Goal: Complete application form

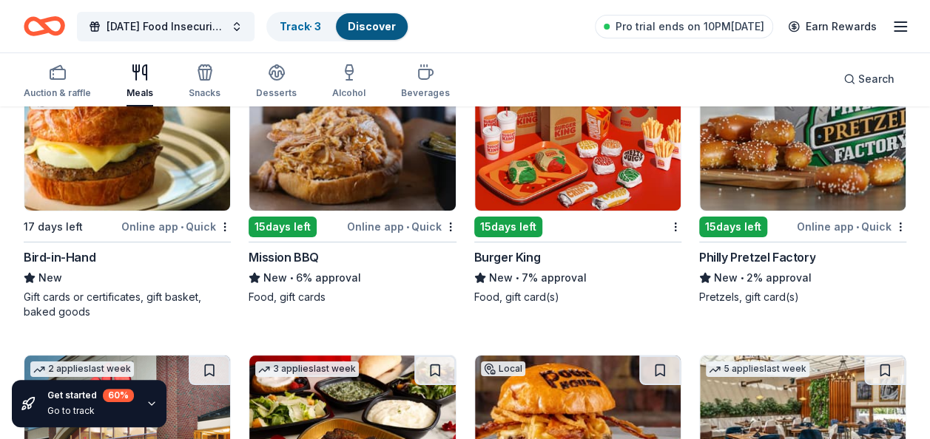
scroll to position [2700, 0]
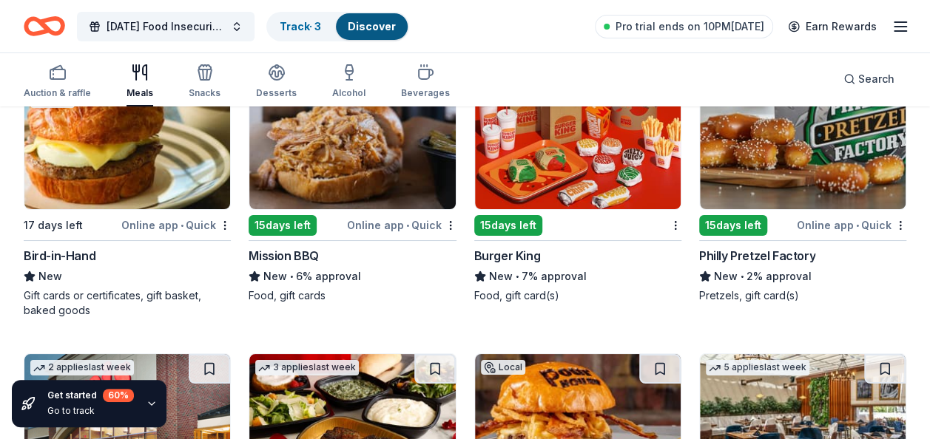
click at [402, 221] on div "Online app • Quick" at bounding box center [401, 225] width 109 height 18
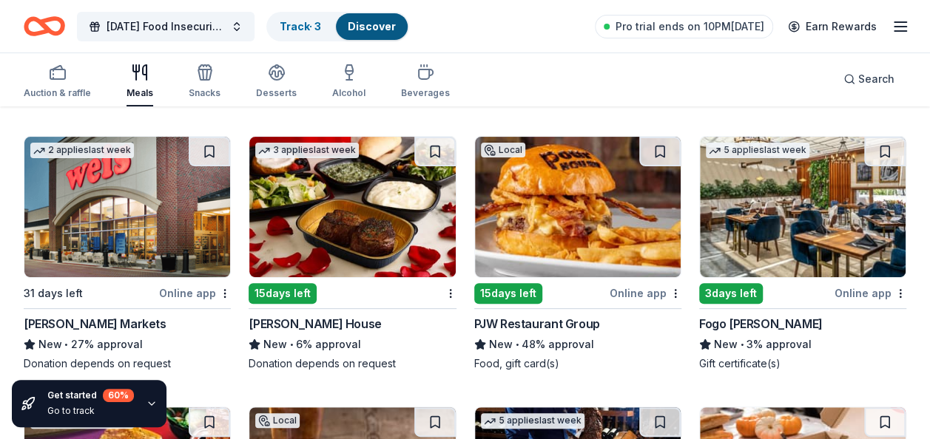
scroll to position [2947, 0]
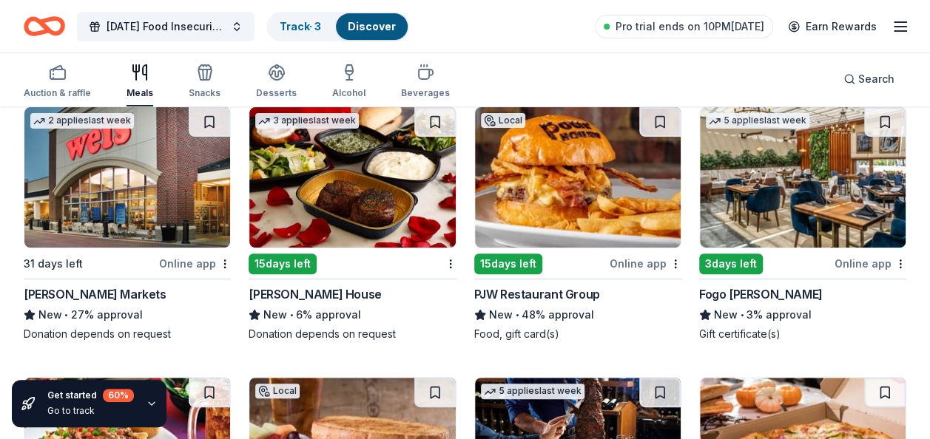
click at [186, 203] on img at bounding box center [127, 177] width 206 height 141
click at [632, 260] on div "Online app" at bounding box center [645, 263] width 72 height 18
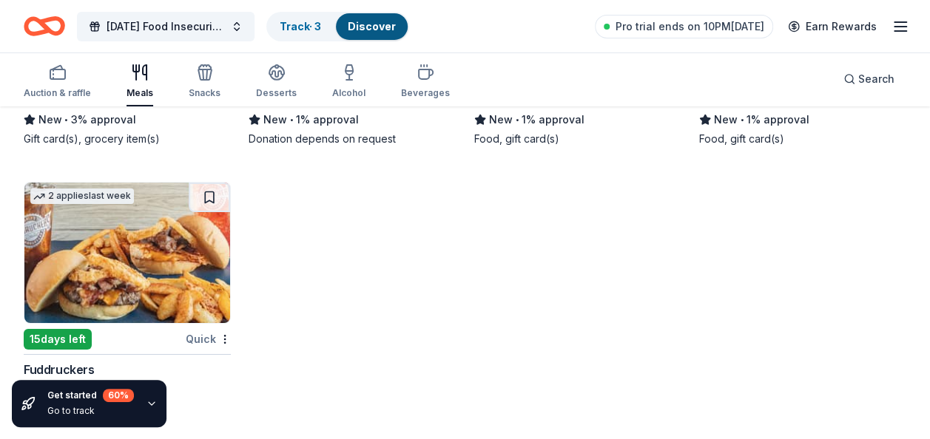
scroll to position [5354, 0]
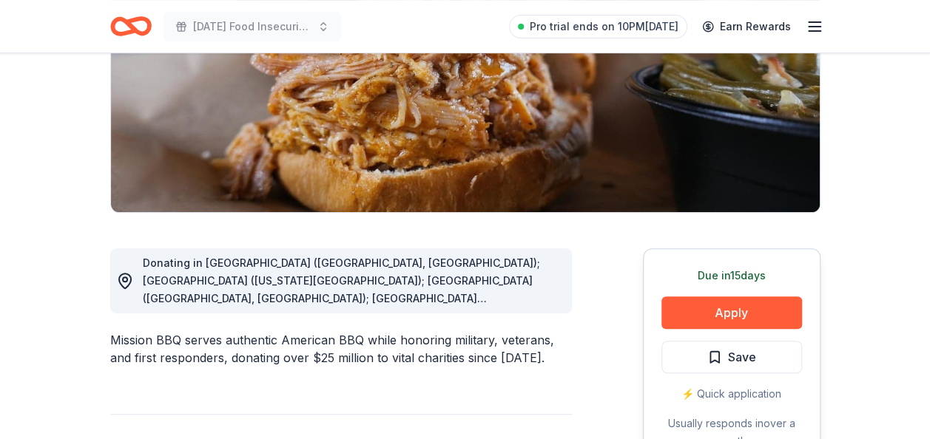
scroll to position [266, 0]
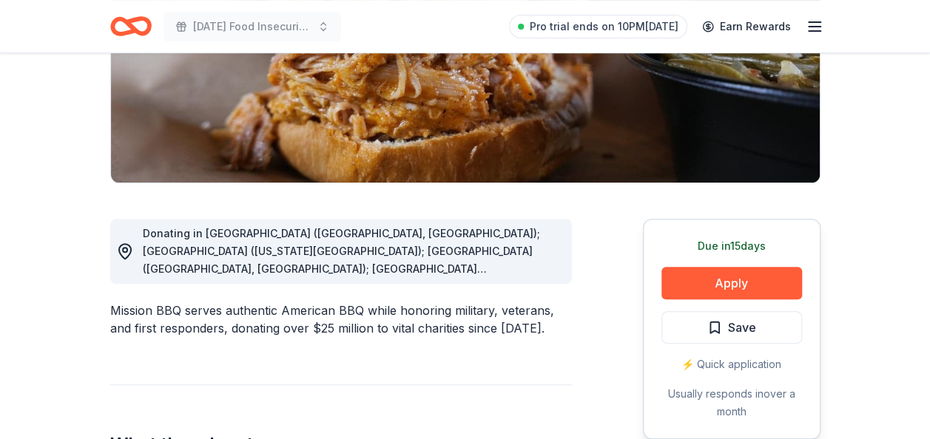
click at [317, 278] on div "Donating in AZ (Paradise Valley, Surprise); CO (Colorado Springs); CT (Orange, …" at bounding box center [341, 251] width 462 height 65
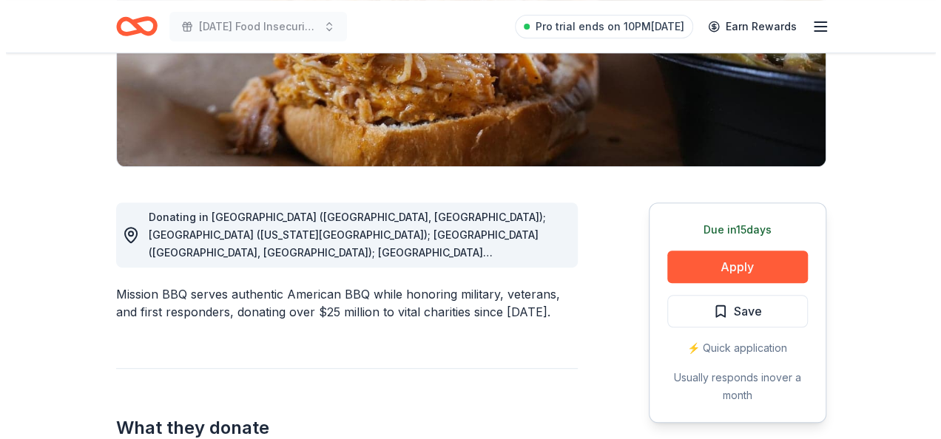
scroll to position [296, 0]
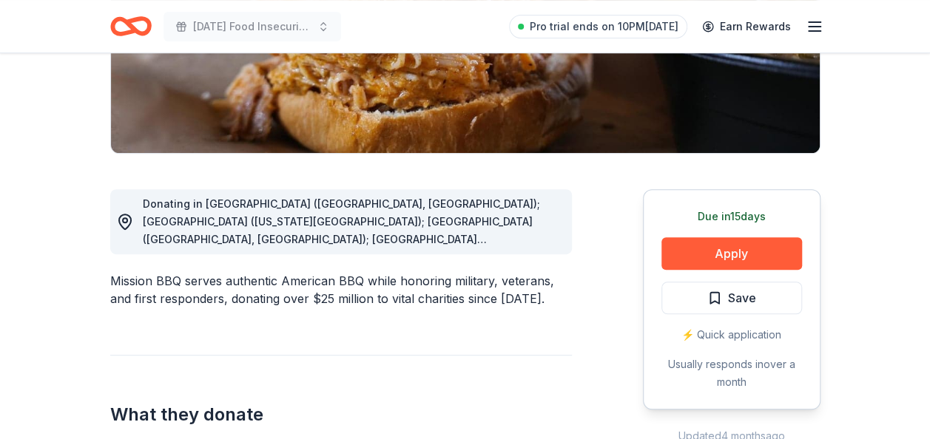
click at [522, 249] on div "Donating in AZ (Paradise Valley, Surprise); CO (Colorado Springs); CT (Orange, …" at bounding box center [341, 221] width 462 height 65
click at [716, 267] on button "Apply" at bounding box center [731, 253] width 141 height 33
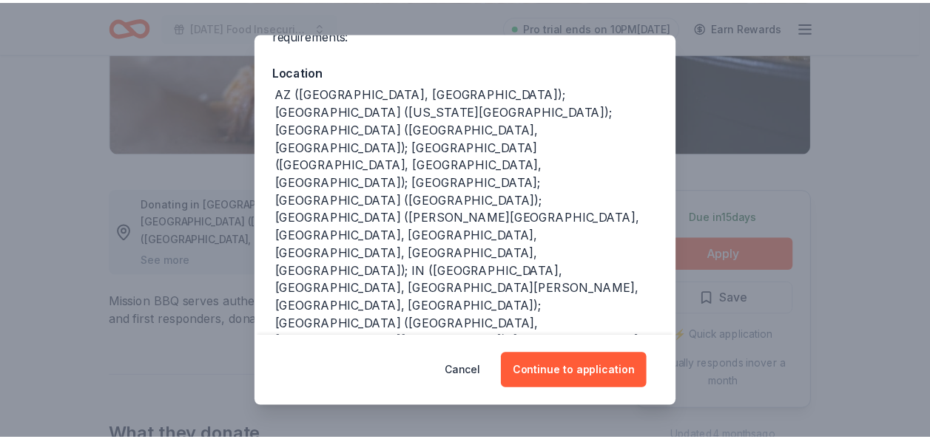
scroll to position [158, 0]
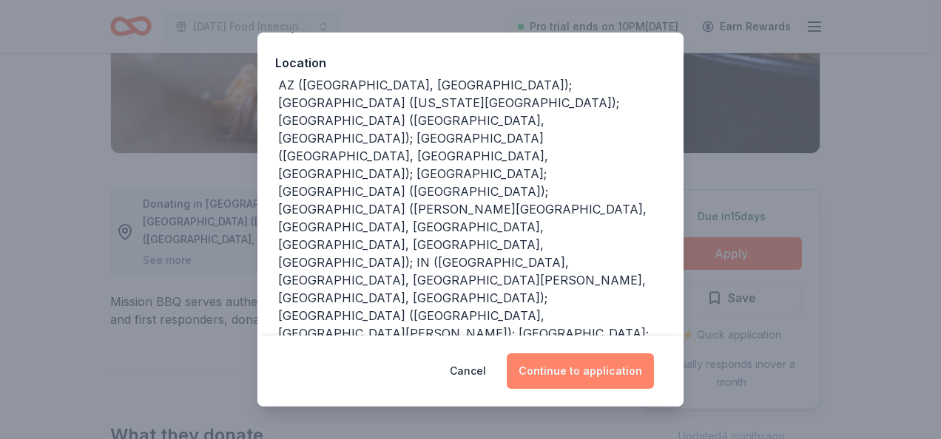
click at [589, 373] on button "Continue to application" at bounding box center [580, 372] width 147 height 36
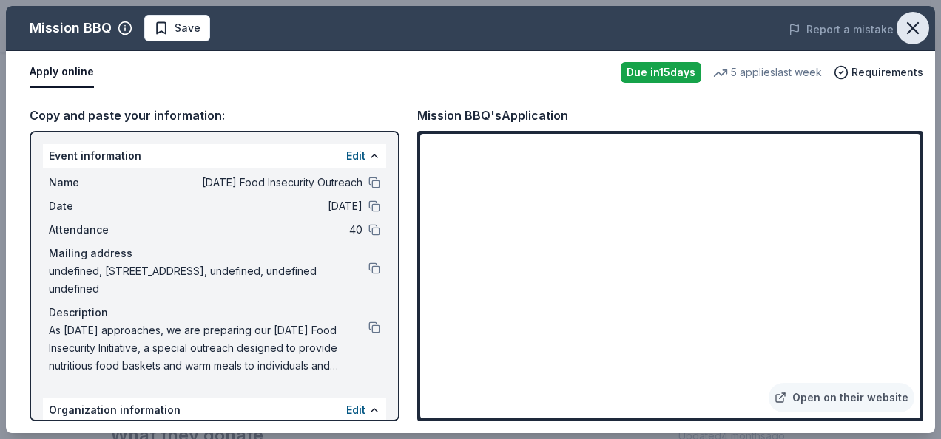
click at [914, 36] on icon "button" at bounding box center [912, 28] width 21 height 21
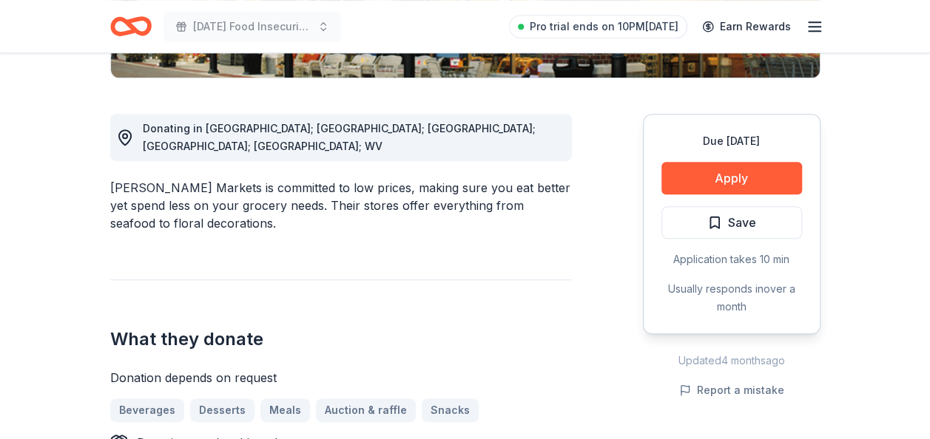
scroll to position [385, 0]
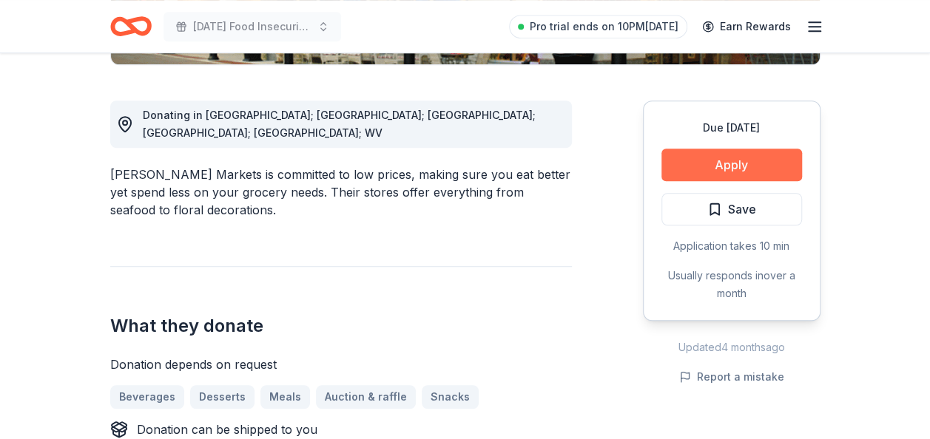
click at [712, 163] on button "Apply" at bounding box center [731, 165] width 141 height 33
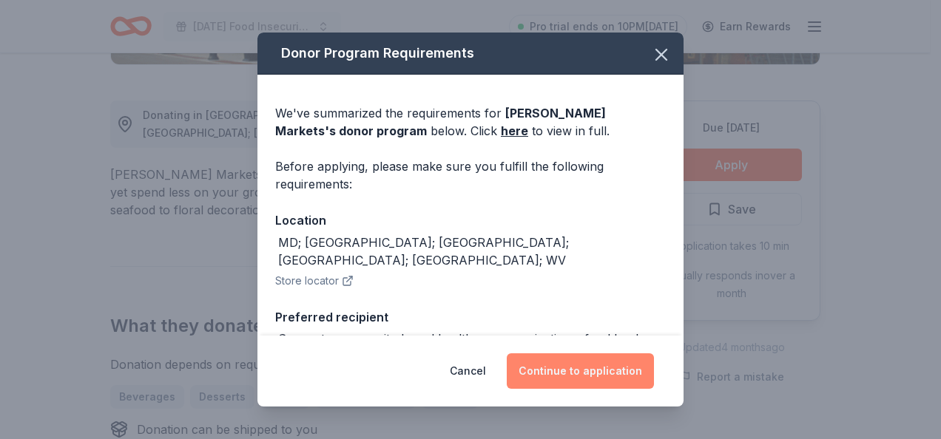
click at [582, 367] on button "Continue to application" at bounding box center [580, 372] width 147 height 36
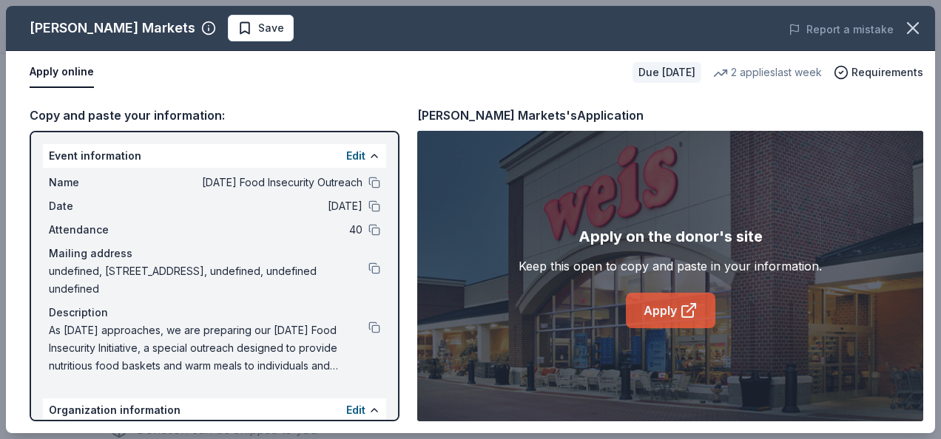
click at [663, 305] on link "Apply" at bounding box center [671, 311] width 90 height 36
click at [911, 26] on icon "button" at bounding box center [913, 28] width 10 height 10
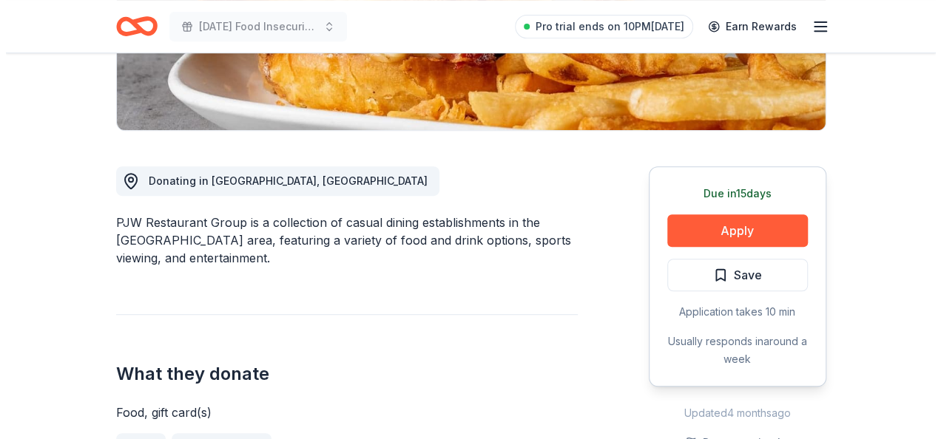
scroll to position [325, 0]
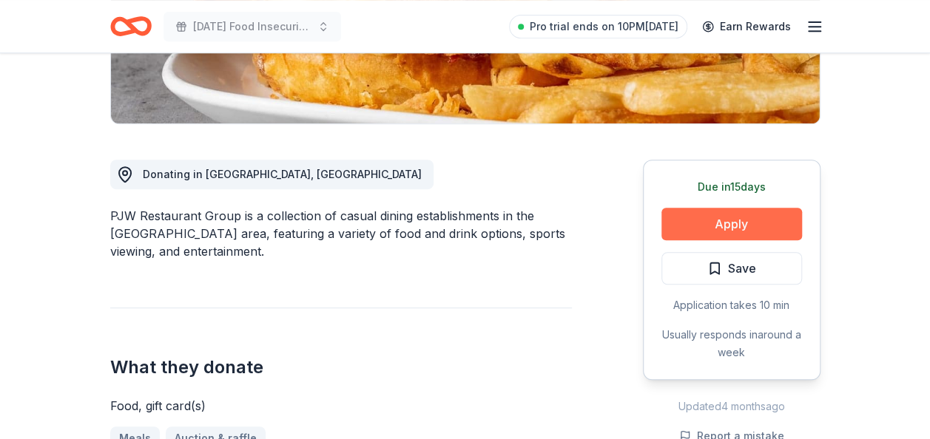
click at [724, 229] on button "Apply" at bounding box center [731, 224] width 141 height 33
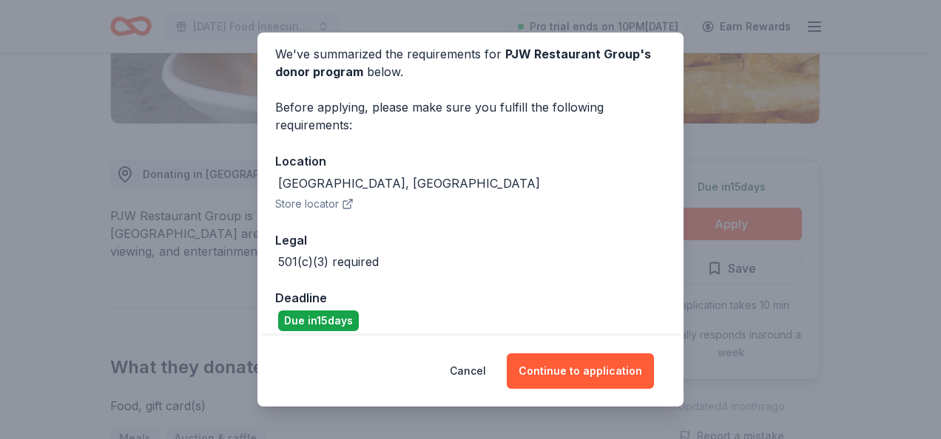
scroll to position [72, 0]
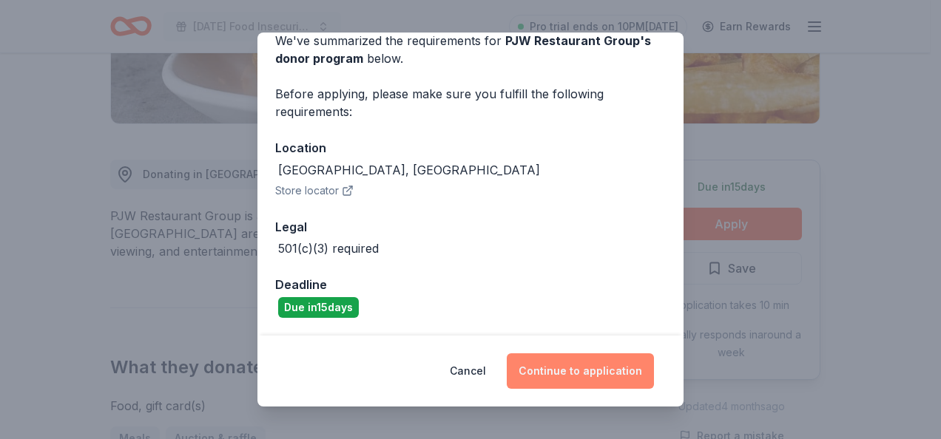
click at [561, 376] on button "Continue to application" at bounding box center [580, 372] width 147 height 36
